Goal: Transaction & Acquisition: Purchase product/service

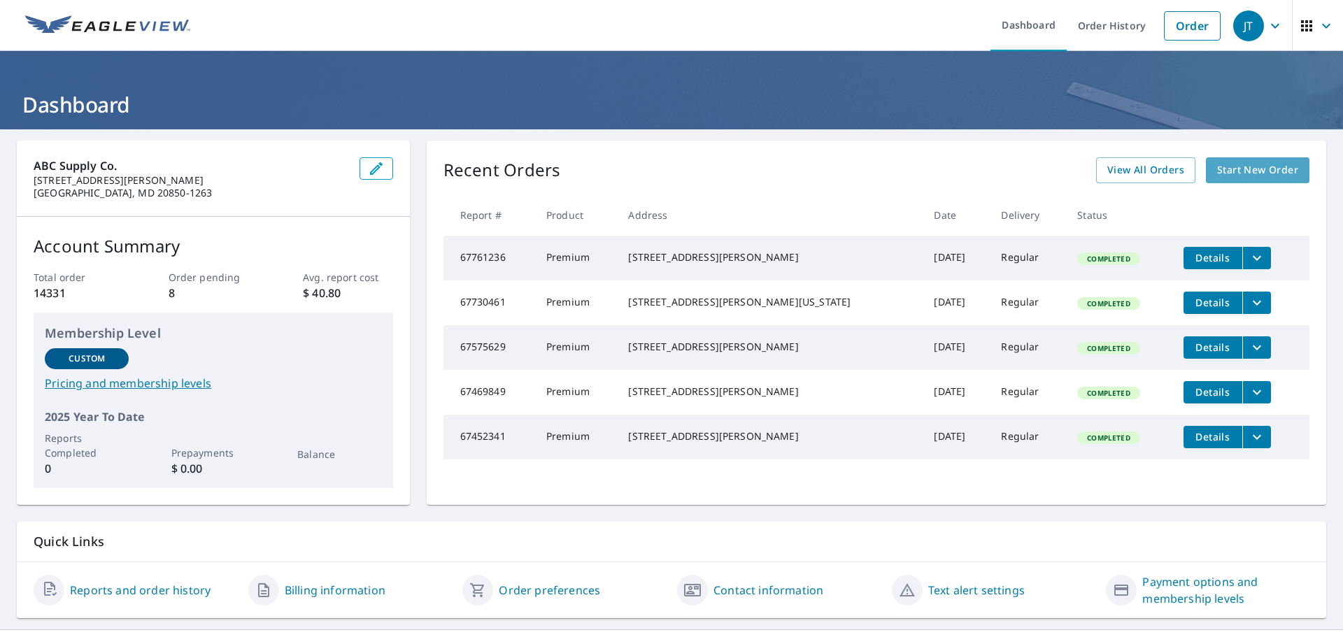
click at [1259, 169] on span "Start New Order" at bounding box center [1257, 170] width 81 height 17
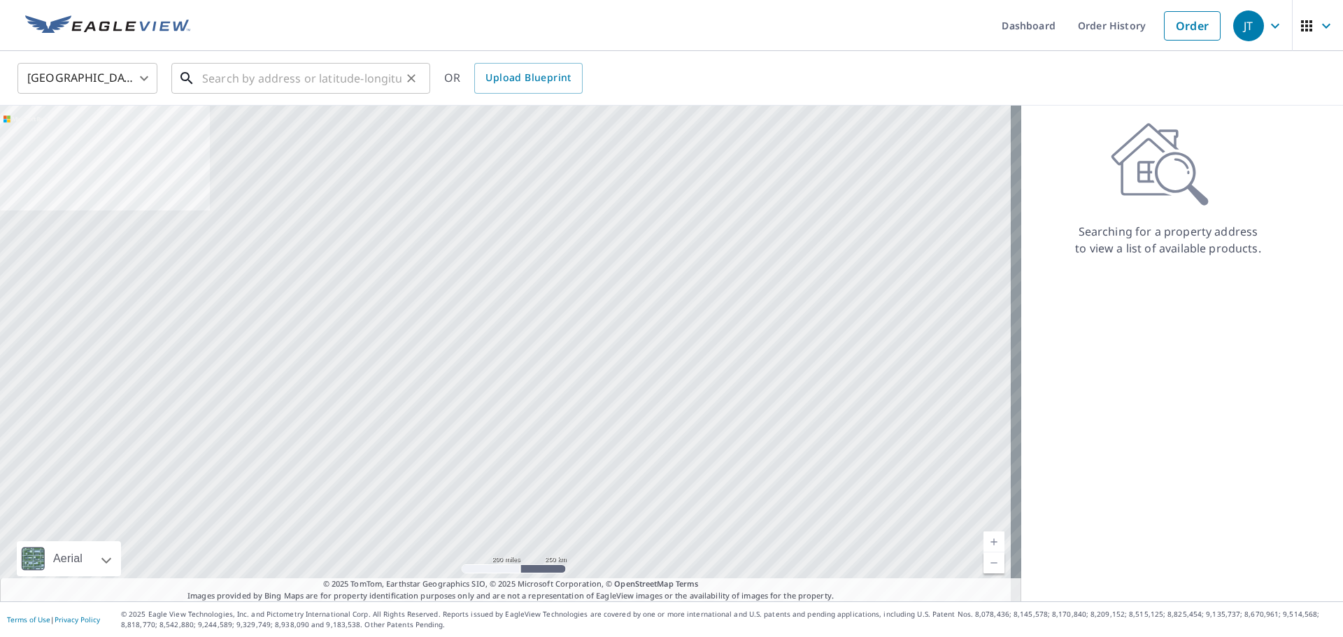
click at [242, 82] on input "text" at bounding box center [301, 78] width 199 height 39
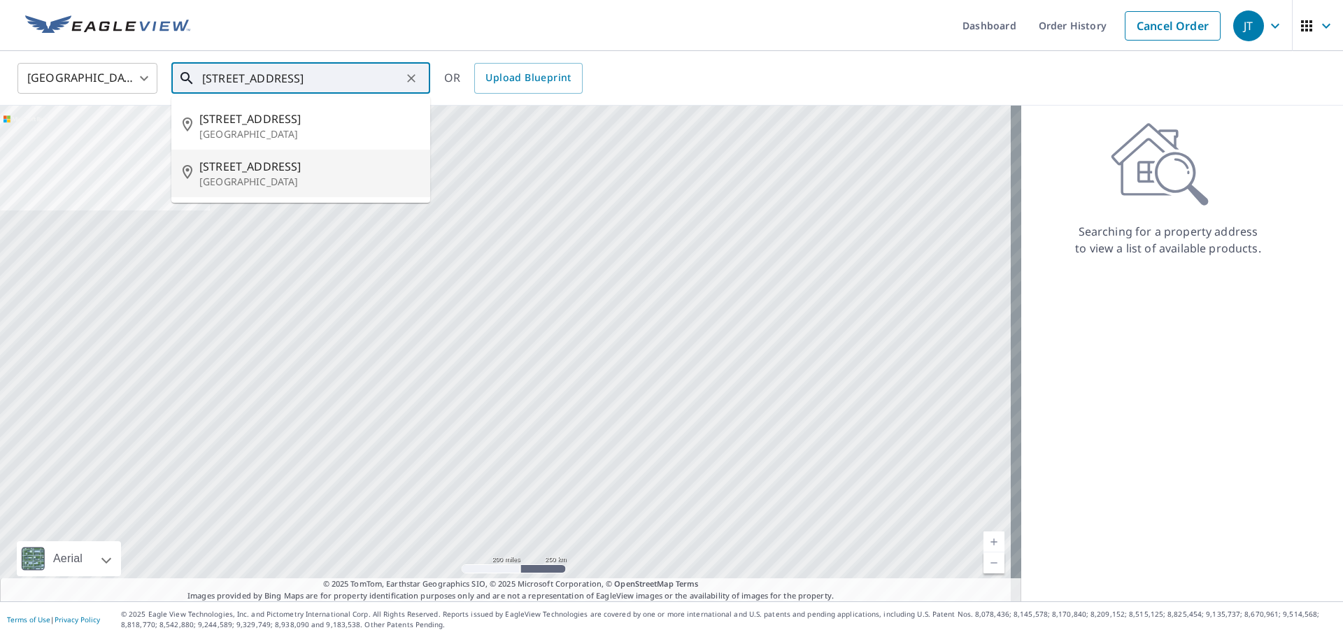
click at [253, 167] on span "[STREET_ADDRESS]" at bounding box center [309, 166] width 220 height 17
type input "[STREET_ADDRESS]"
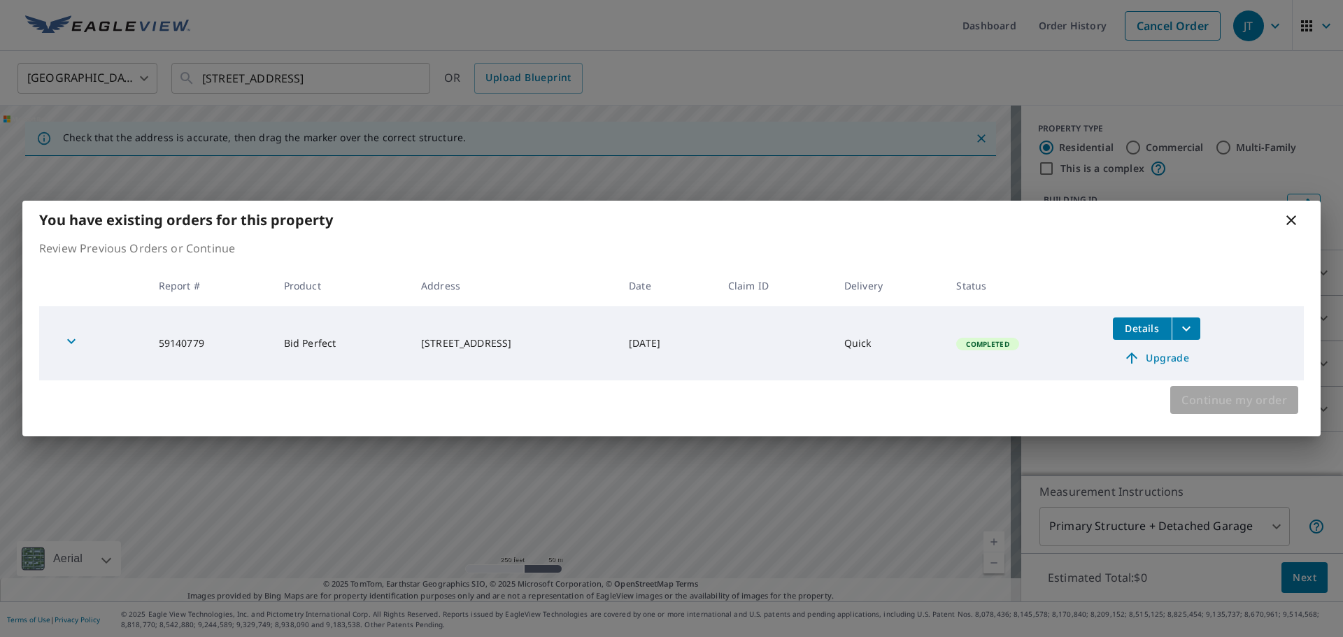
click at [1228, 396] on span "Continue my order" at bounding box center [1234, 400] width 106 height 20
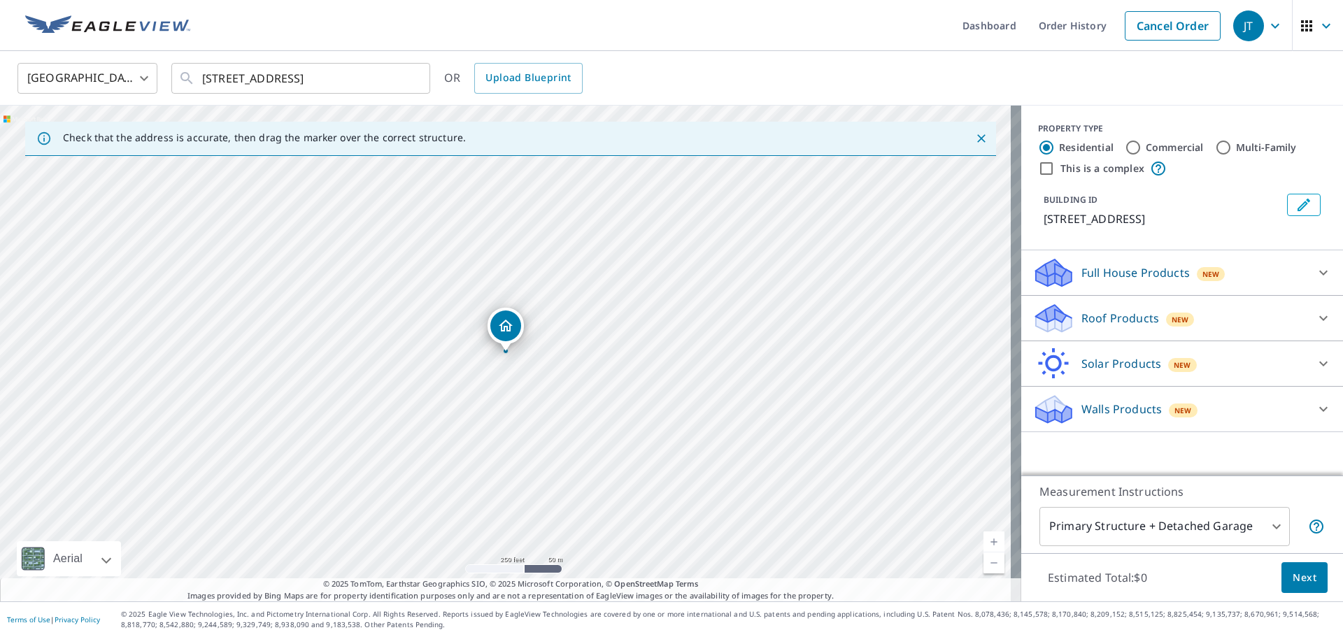
click at [1110, 317] on p "Roof Products" at bounding box center [1120, 318] width 78 height 17
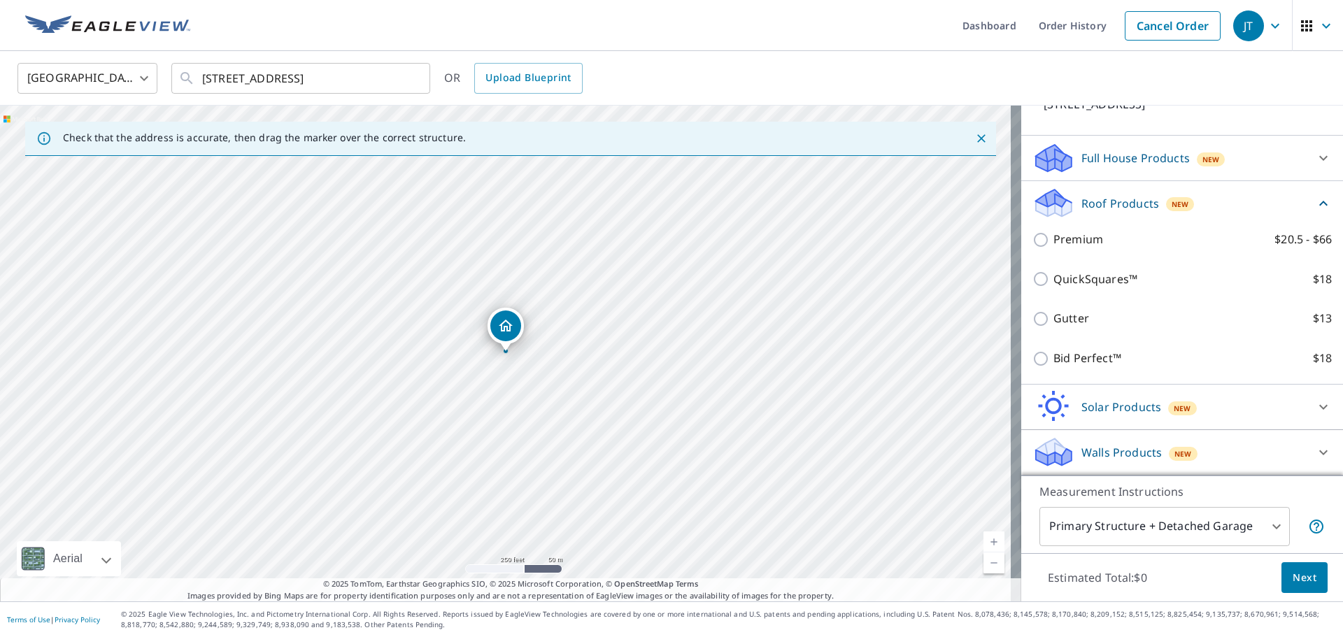
scroll to position [45, 0]
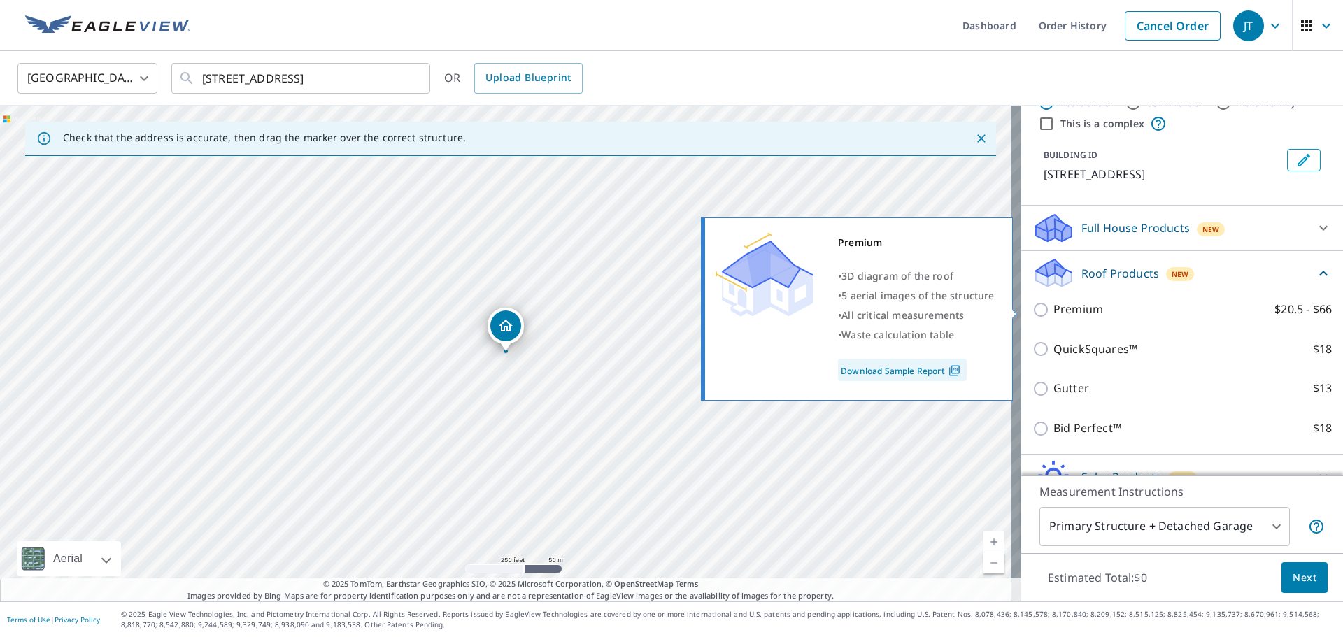
click at [1032, 311] on input "Premium $20.5 - $66" at bounding box center [1042, 309] width 21 height 17
checkbox input "true"
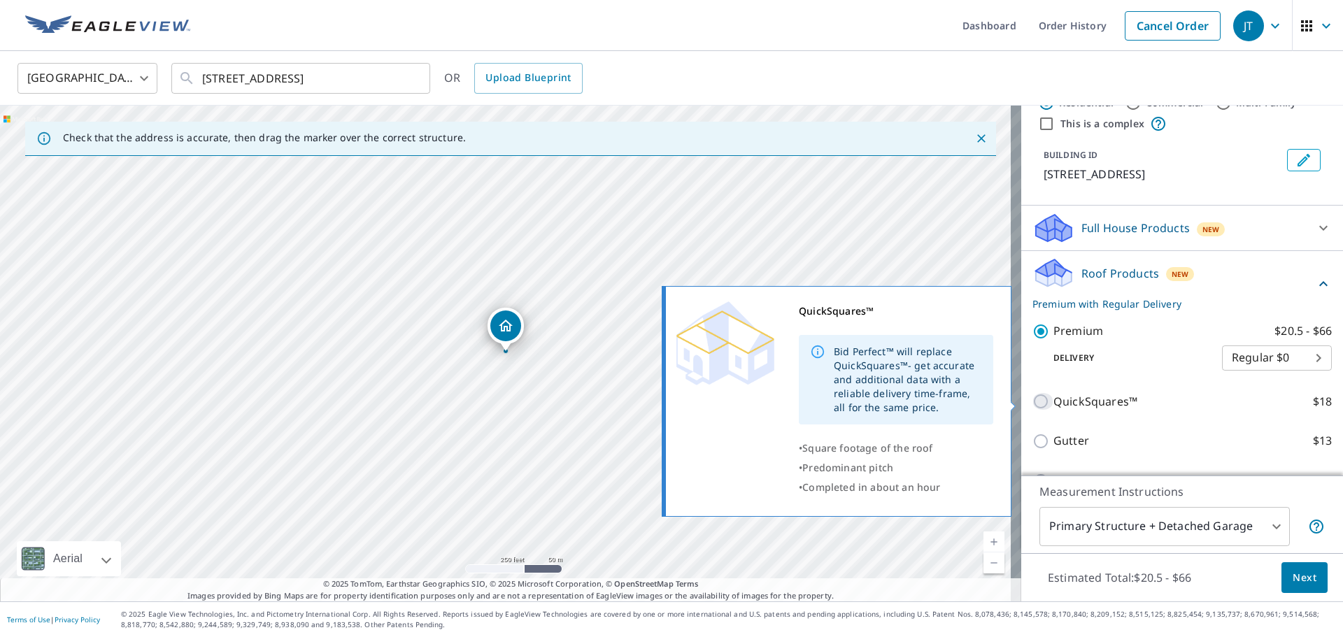
click at [1032, 397] on input "QuickSquares™ $18" at bounding box center [1042, 401] width 21 height 17
checkbox input "true"
checkbox input "false"
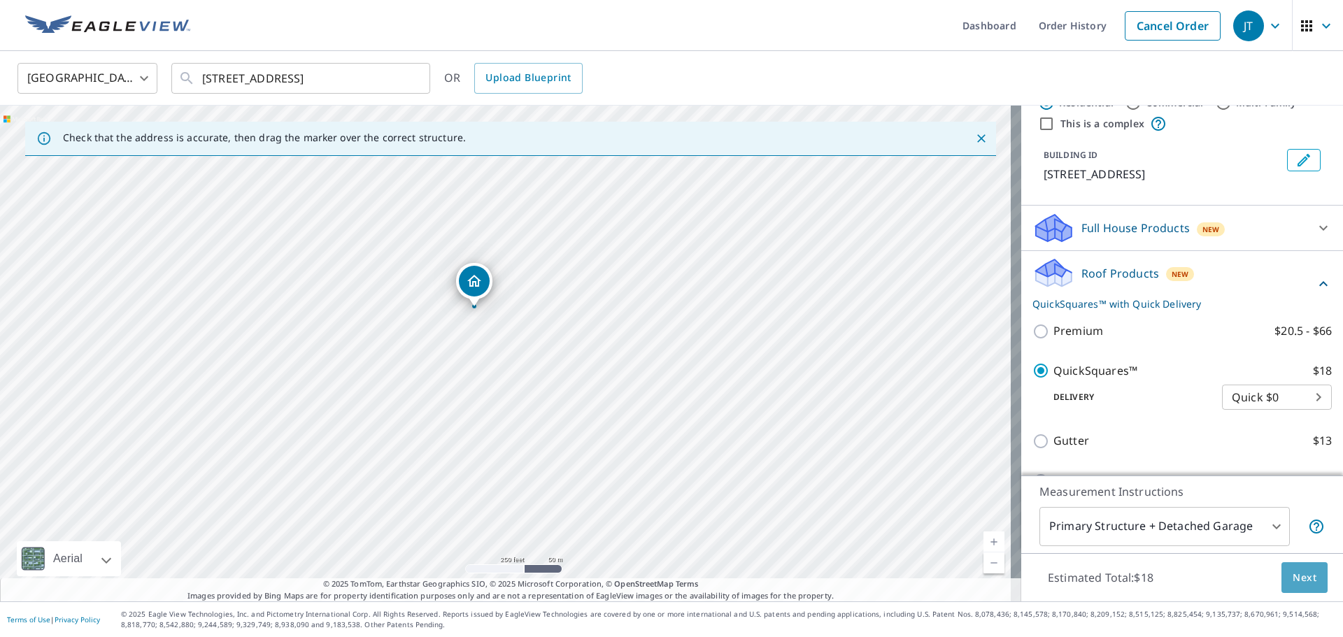
click at [1299, 568] on button "Next" at bounding box center [1304, 577] width 46 height 31
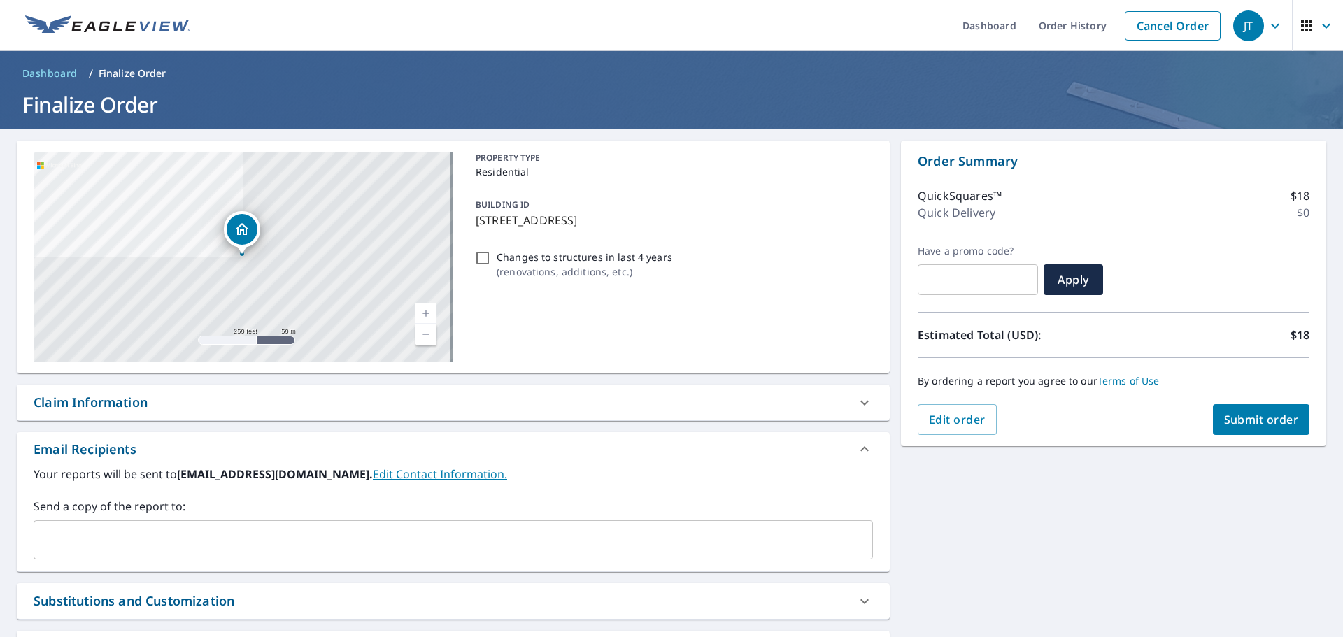
click at [94, 550] on input "text" at bounding box center [443, 540] width 806 height 27
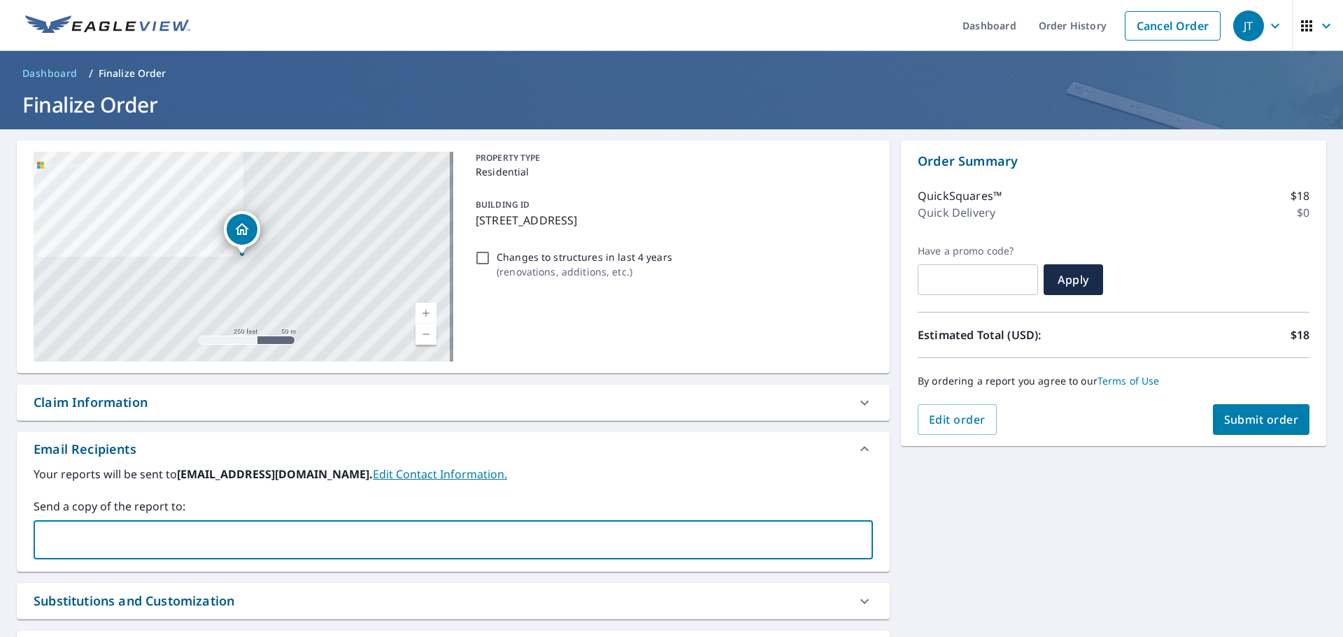
type input "[EMAIL_ADDRESS][PERSON_NAME][DOMAIN_NAME]"
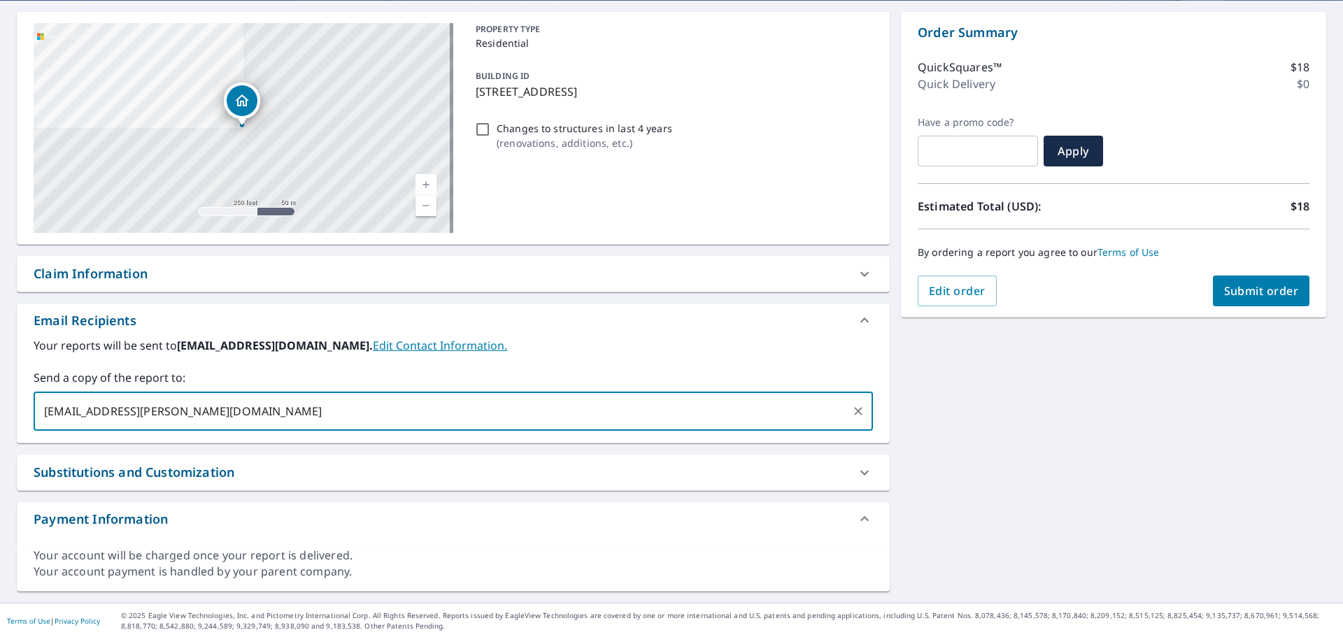
scroll to position [130, 0]
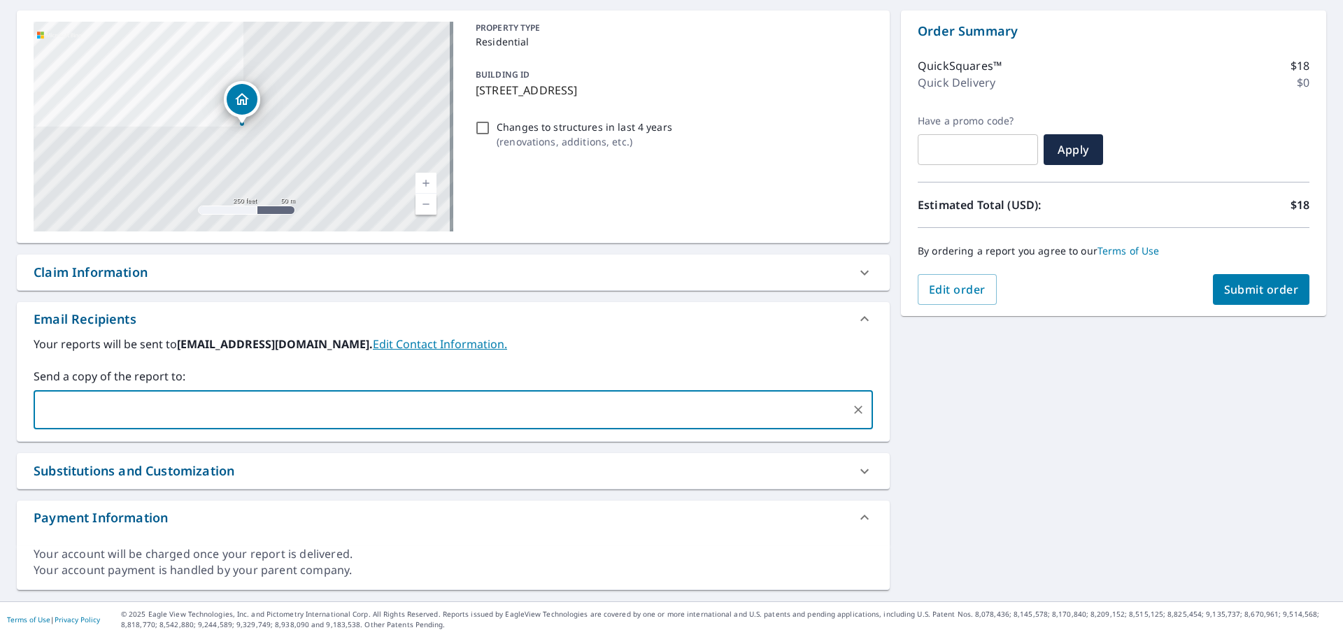
click at [92, 269] on div "Claim Information" at bounding box center [91, 272] width 114 height 19
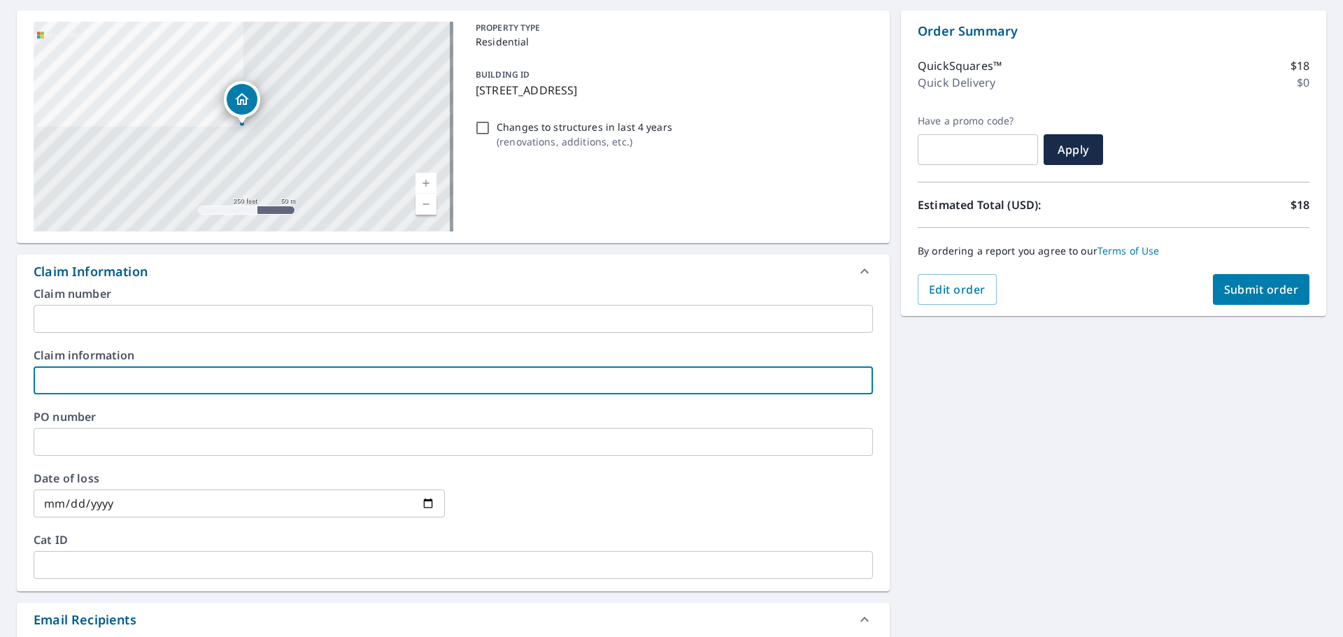
click at [117, 374] on input "text" at bounding box center [453, 380] width 839 height 28
type input "waters"
click at [1256, 292] on span "Submit order" at bounding box center [1261, 289] width 75 height 15
